Goal: Check status: Check status

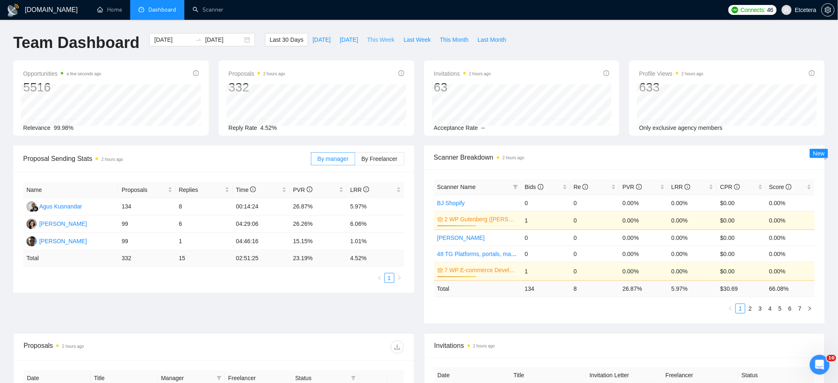
click at [376, 43] on span "This Week" at bounding box center [380, 39] width 27 height 9
type input "[DATE]"
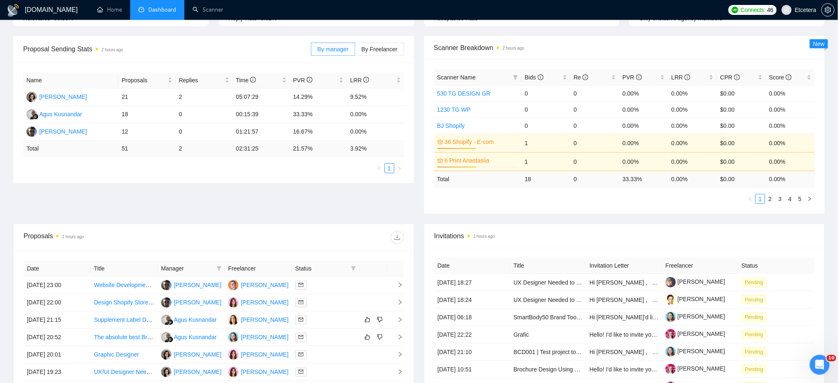
scroll to position [110, 0]
